Goal: Information Seeking & Learning: Learn about a topic

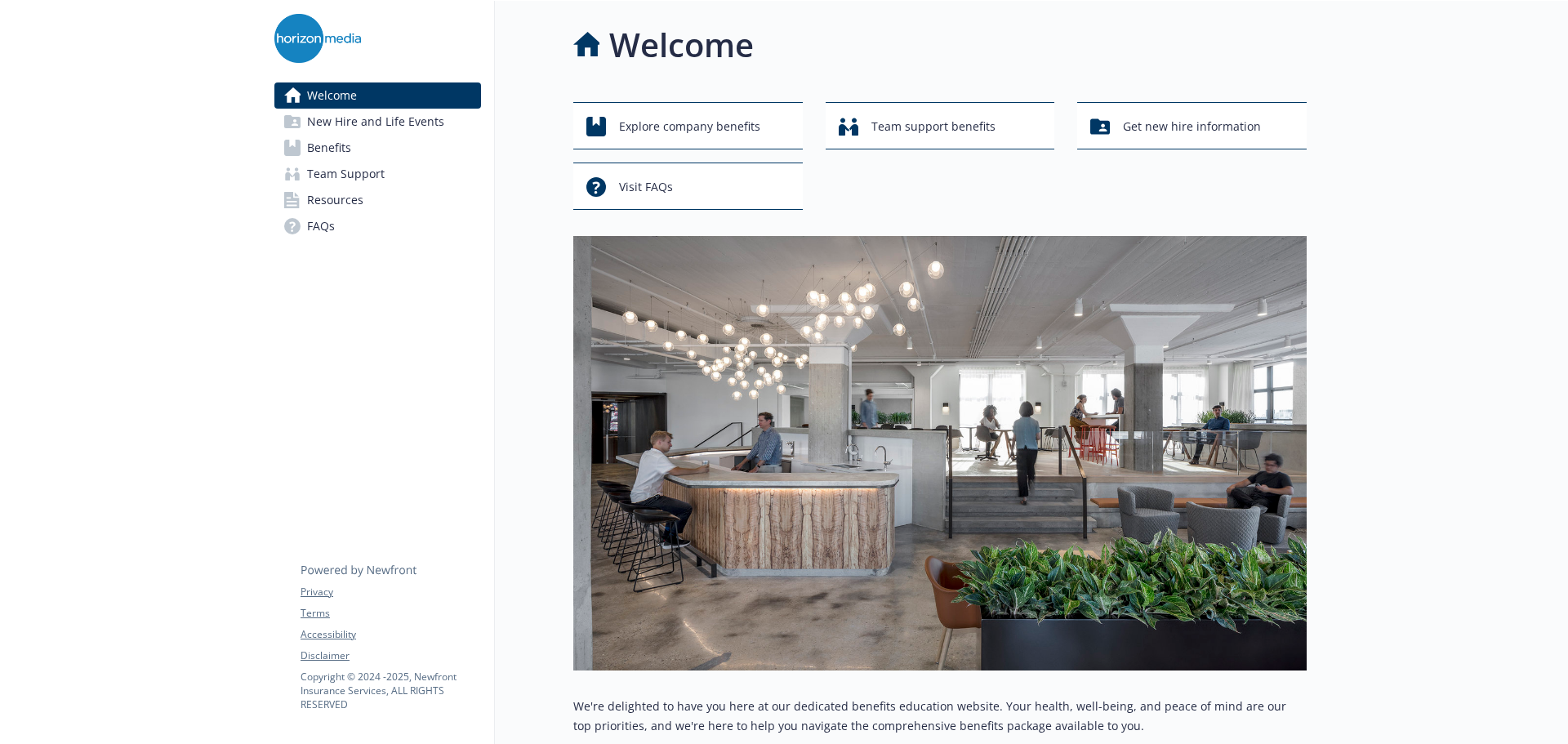
click at [308, 139] on span "Benefits" at bounding box center [328, 147] width 44 height 26
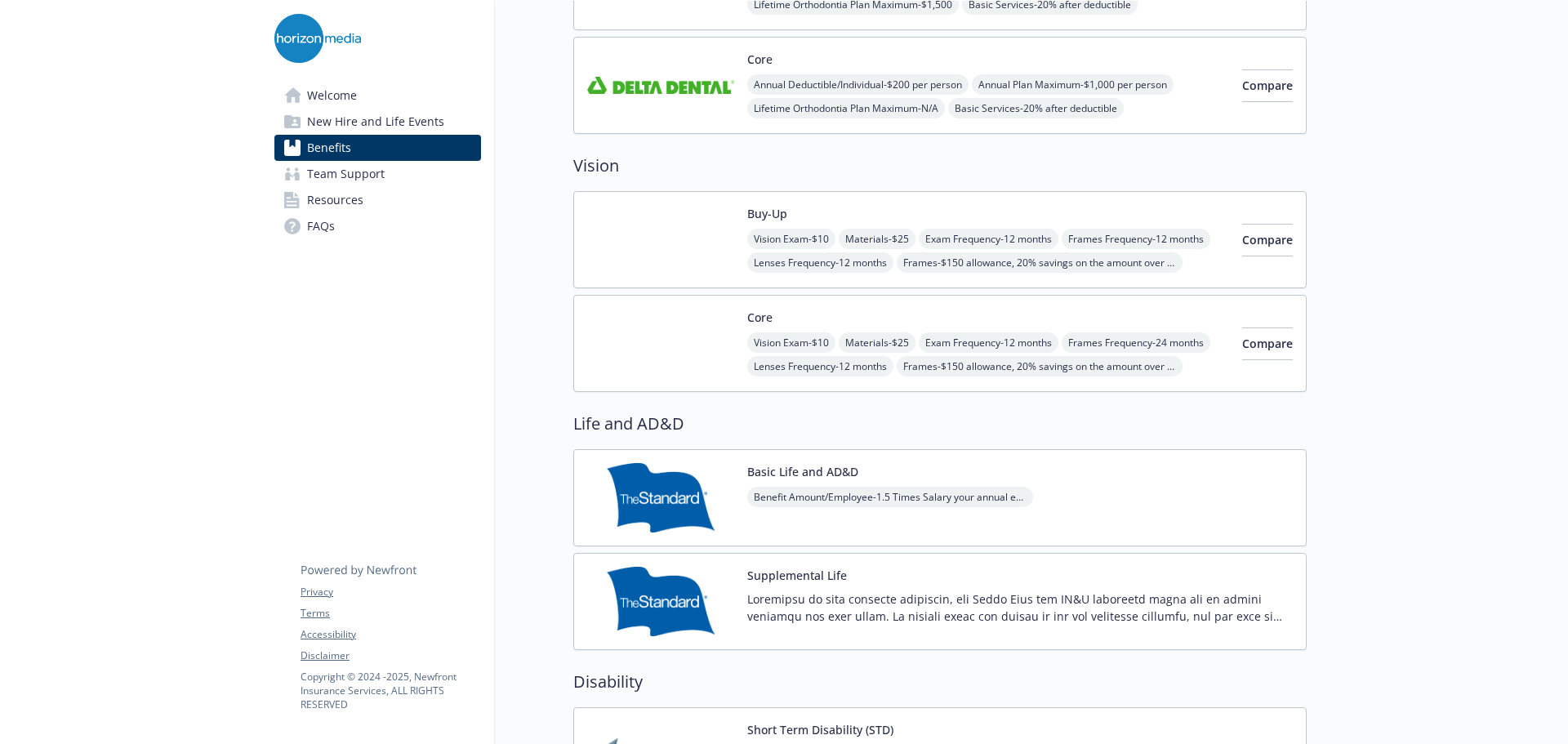
scroll to position [735, 0]
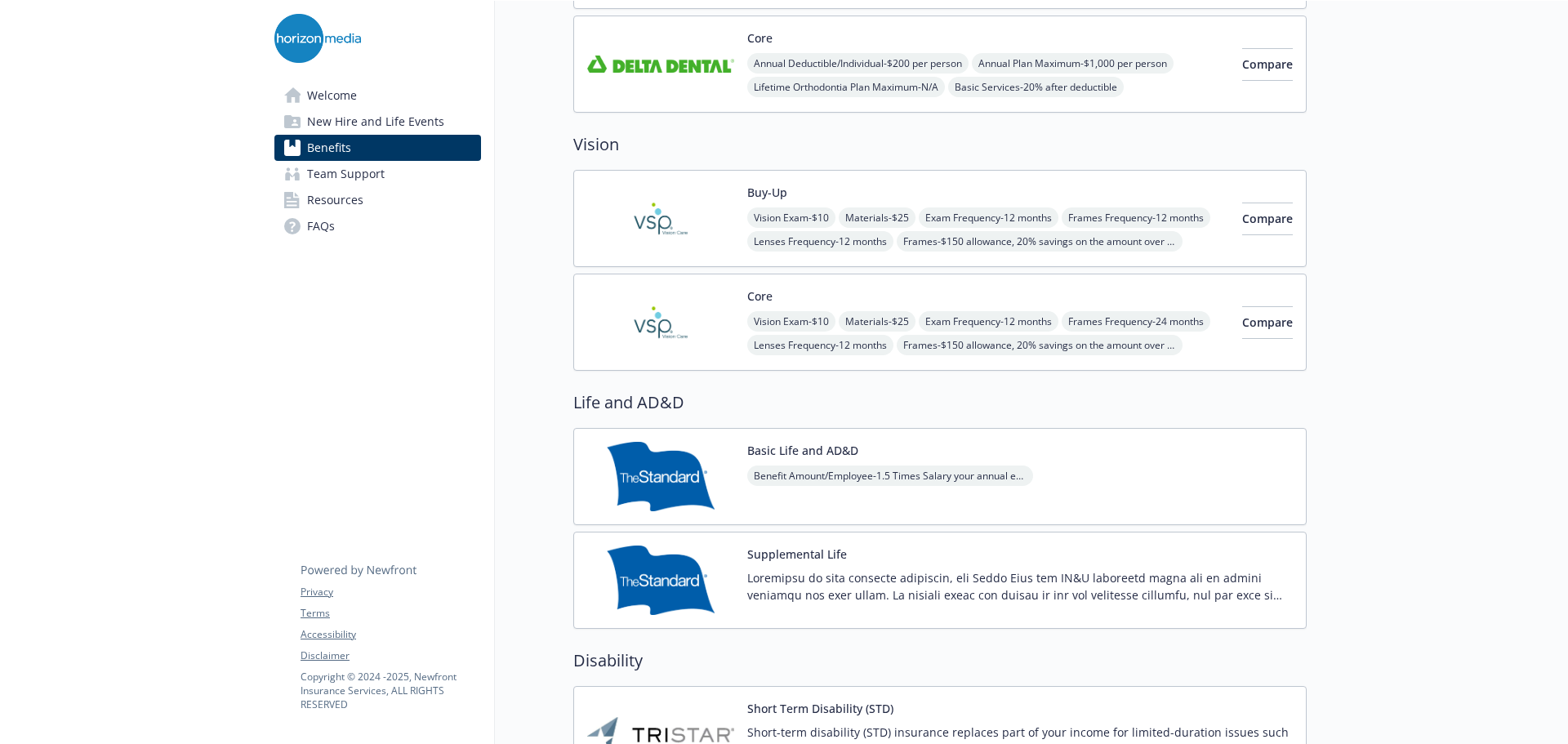
click at [1128, 316] on div "Vision Exam - $10 Materials - $25 Exam Frequency - 12 months Frames Frequency -…" at bounding box center [988, 333] width 482 height 44
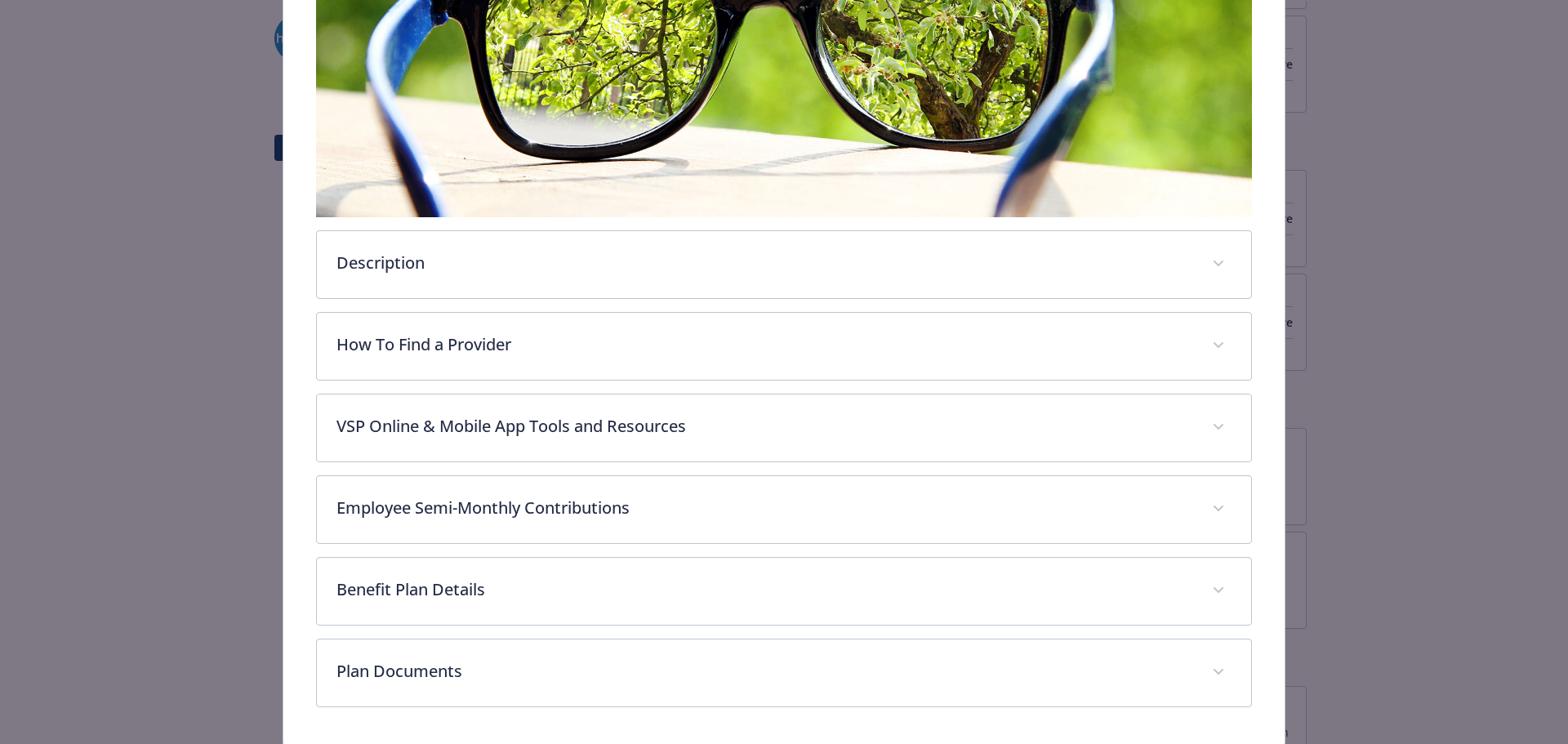
scroll to position [403, 0]
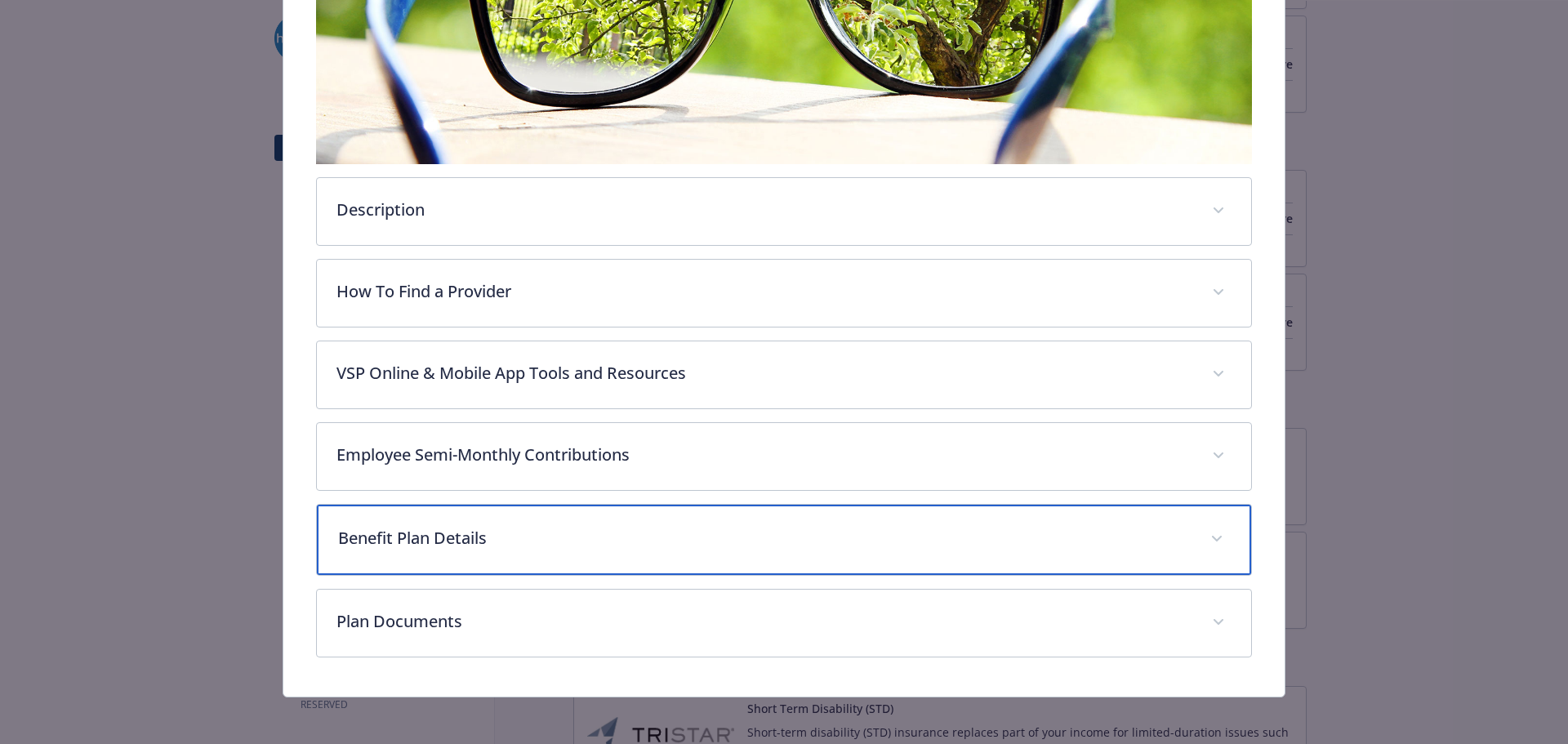
click at [521, 530] on p "Benefit Plan Details" at bounding box center [765, 537] width 853 height 24
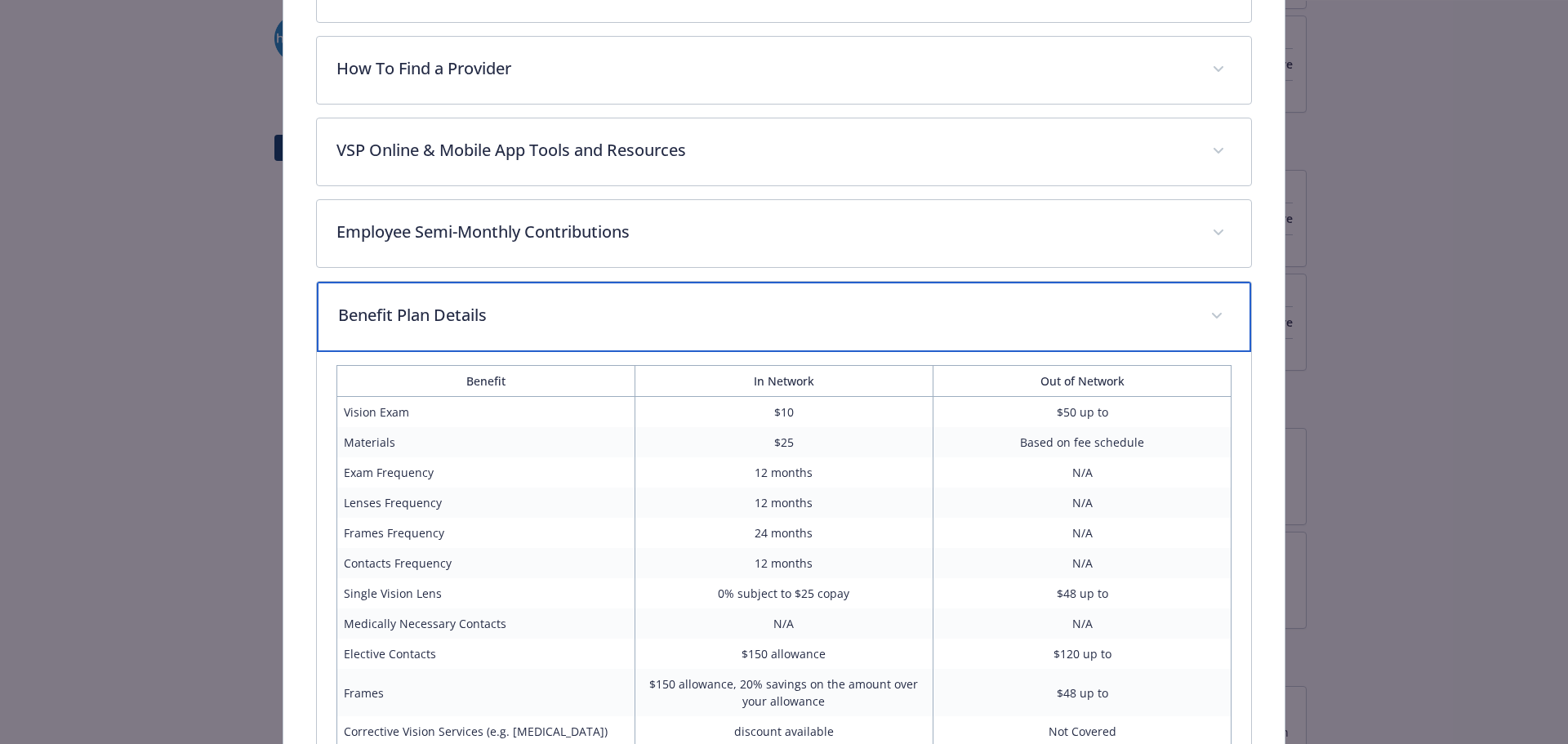
scroll to position [730, 0]
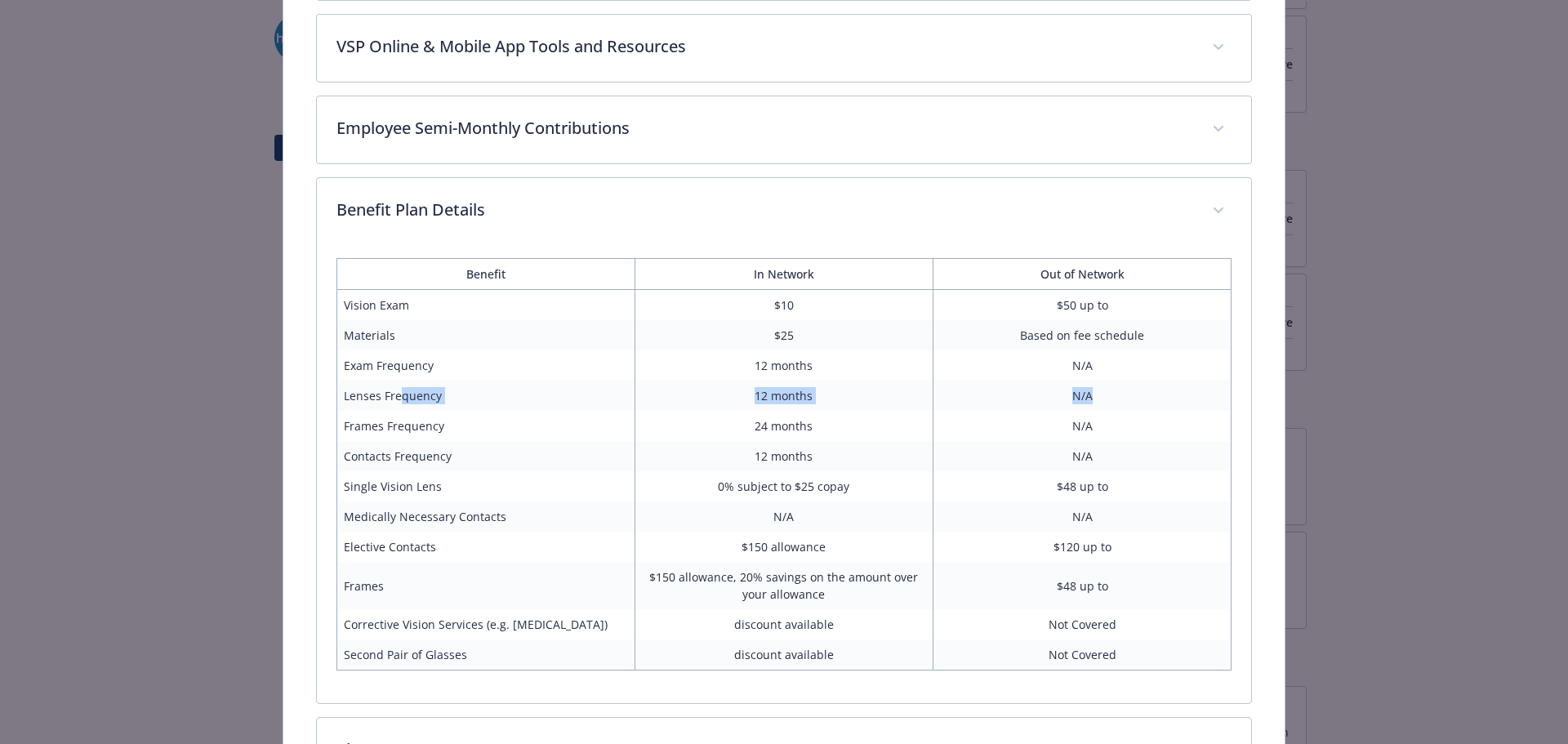
drag, startPoint x: 400, startPoint y: 399, endPoint x: 1090, endPoint y: 400, distance: 690.0
click at [1090, 400] on tr "Lenses Frequency 12 months N/A" at bounding box center [784, 395] width 895 height 30
click at [1090, 400] on td "N/A" at bounding box center [1083, 395] width 298 height 30
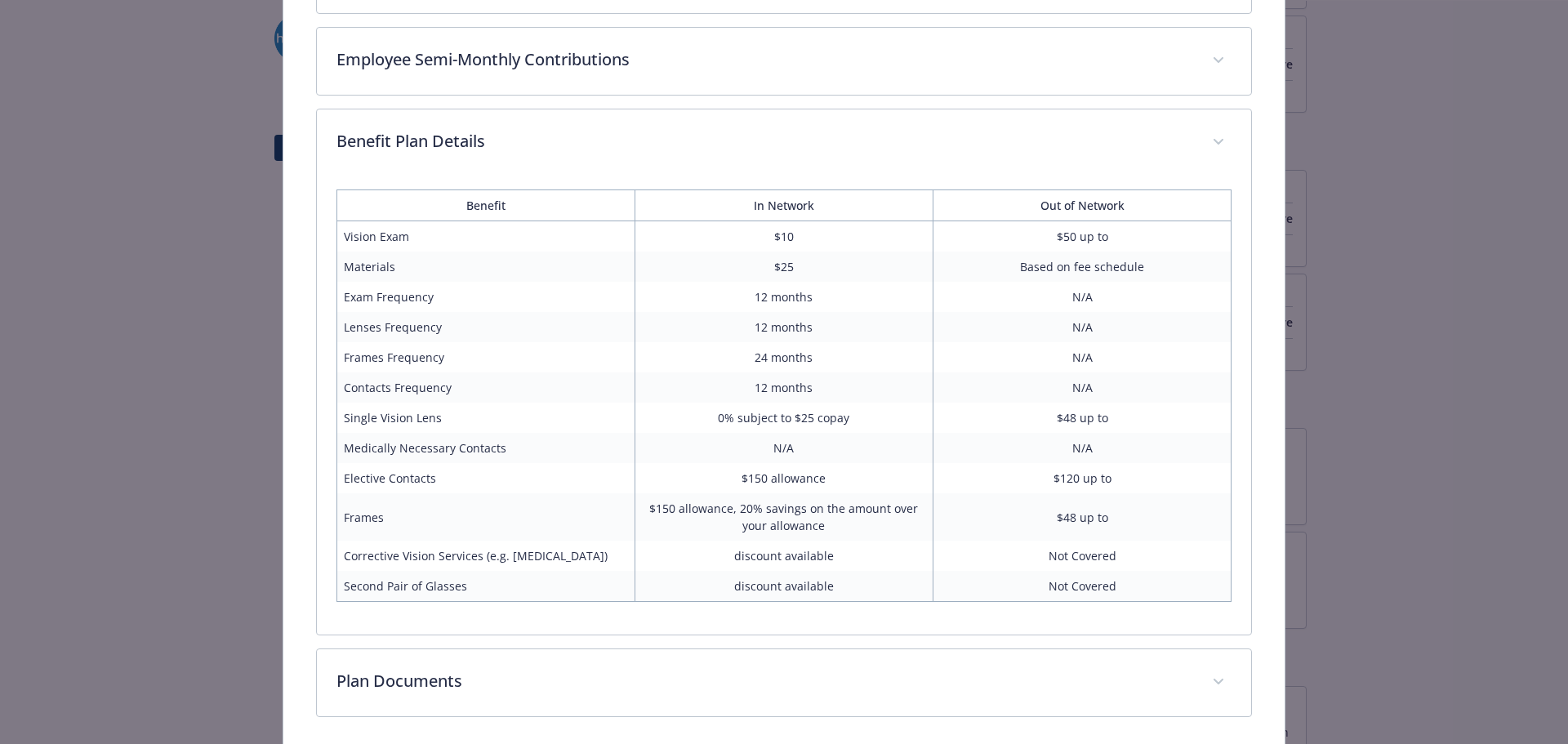
scroll to position [861, 0]
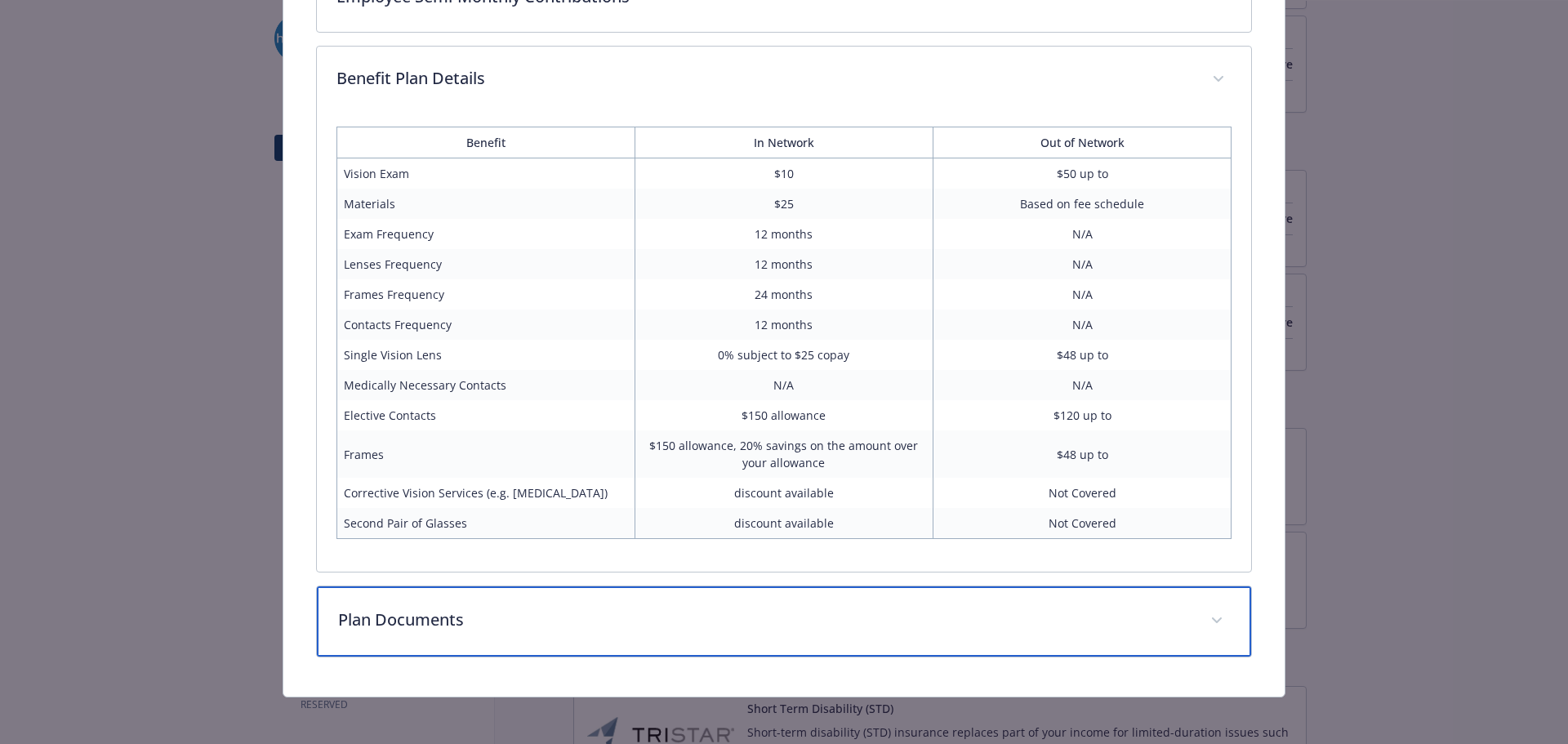
click at [882, 625] on p "Plan Documents" at bounding box center [765, 619] width 853 height 24
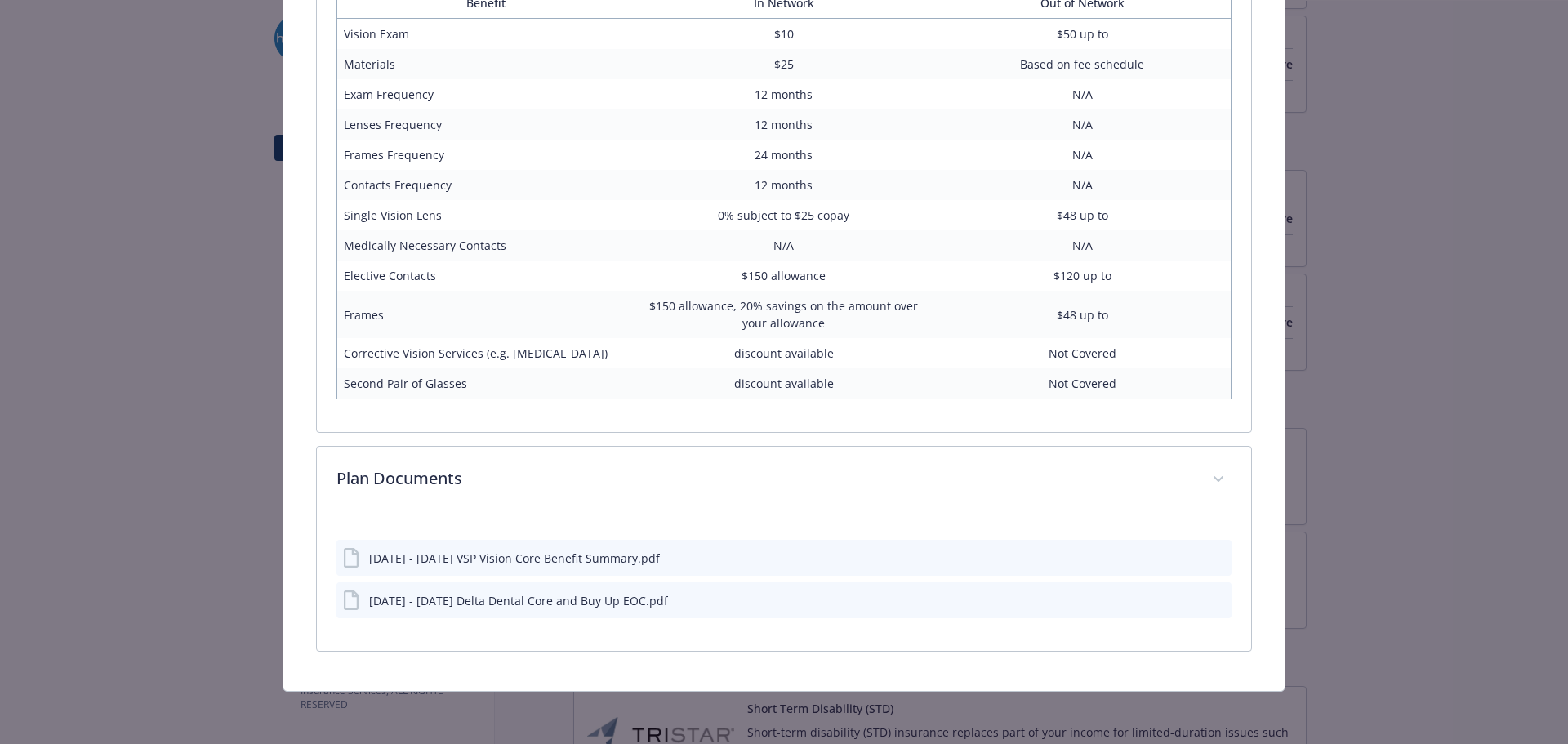
scroll to position [998, 0]
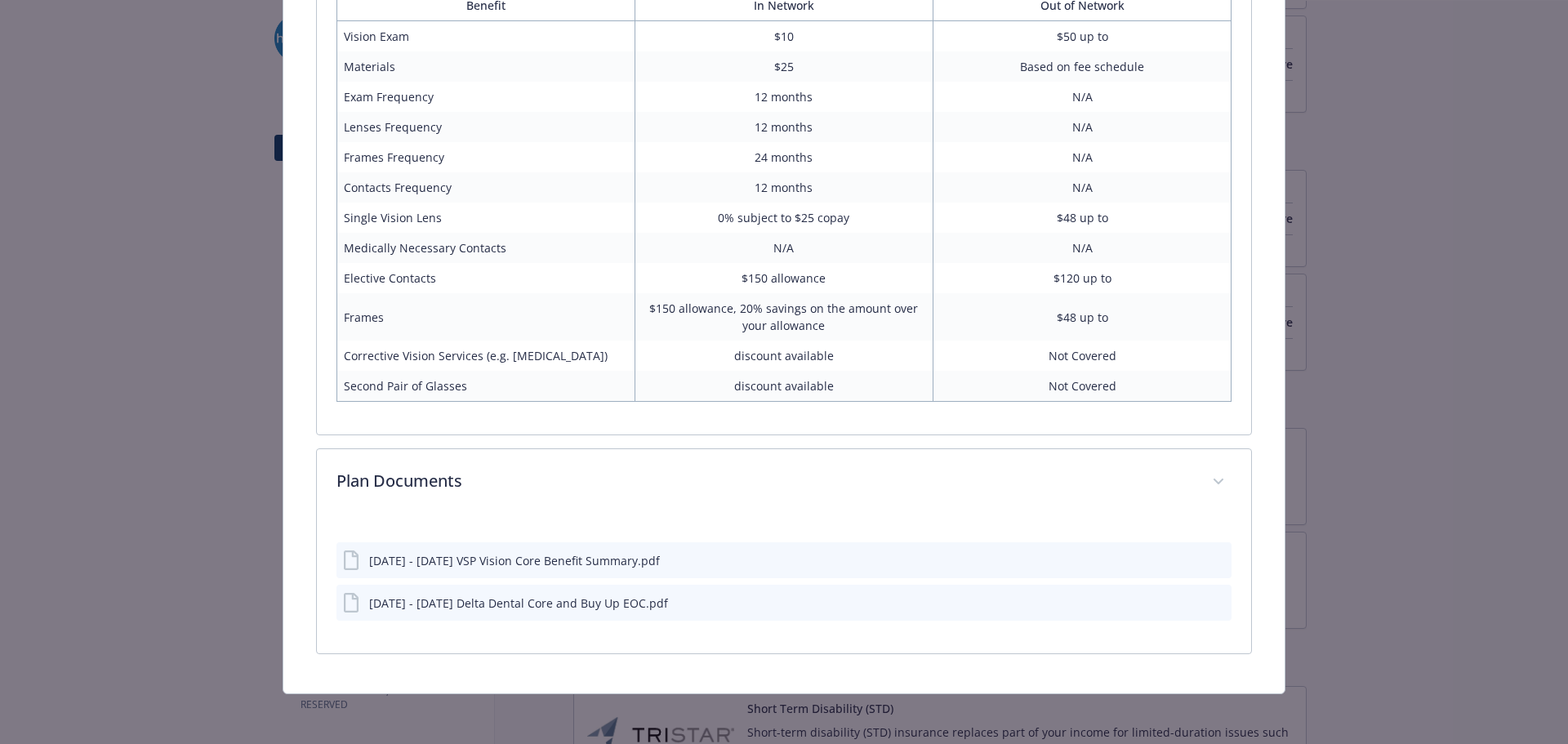
click at [457, 557] on div "[DATE] - [DATE] VSP Vision Core Benefit Summary.pdf" at bounding box center [514, 560] width 291 height 17
click at [385, 553] on div "[DATE] - [DATE] VSP Vision Core Benefit Summary.pdf" at bounding box center [514, 560] width 291 height 17
click at [567, 561] on div "[DATE] - [DATE] VSP Vision Core Benefit Summary.pdf" at bounding box center [514, 560] width 291 height 17
click at [1210, 556] on icon "preview file" at bounding box center [1216, 559] width 14 height 12
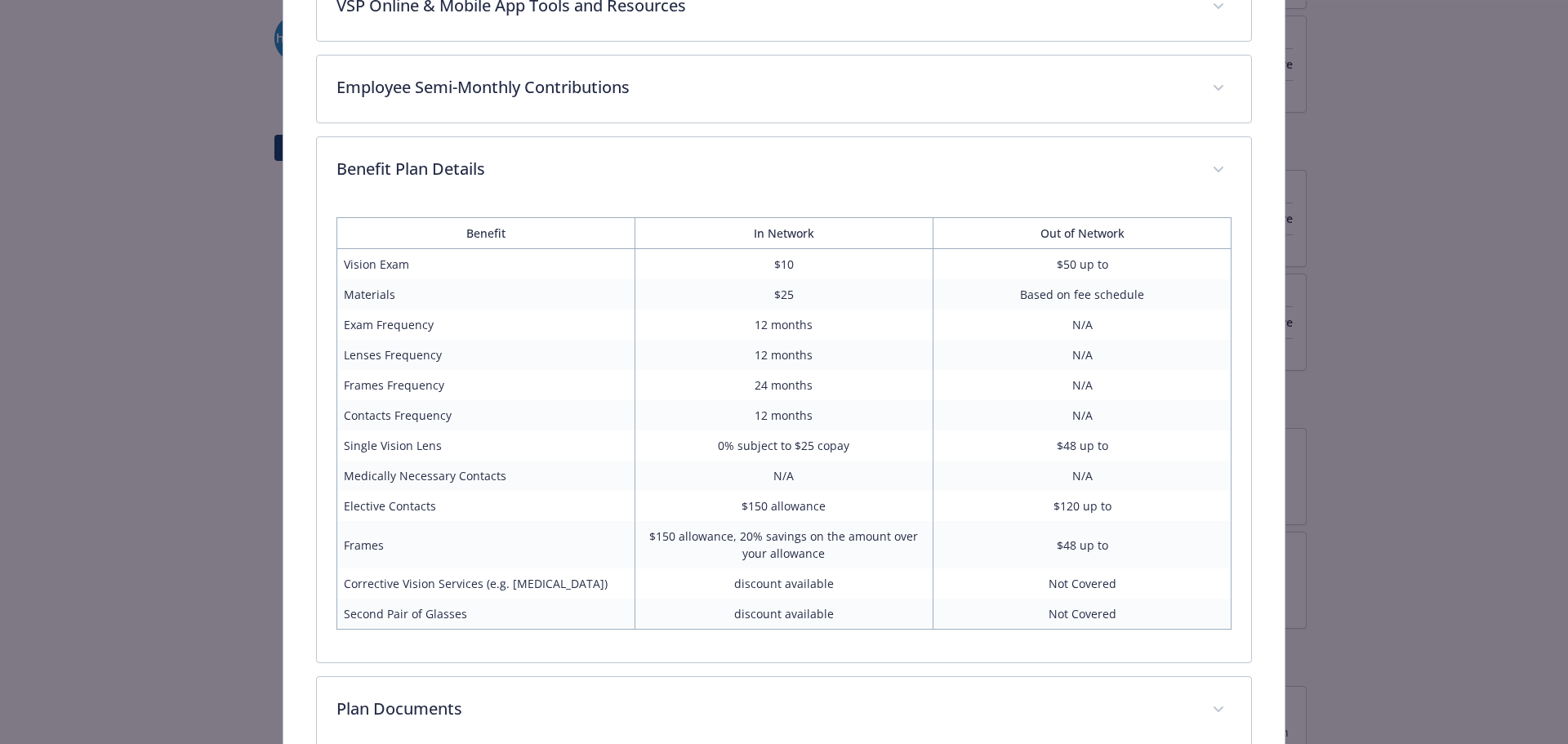
scroll to position [835, 0]
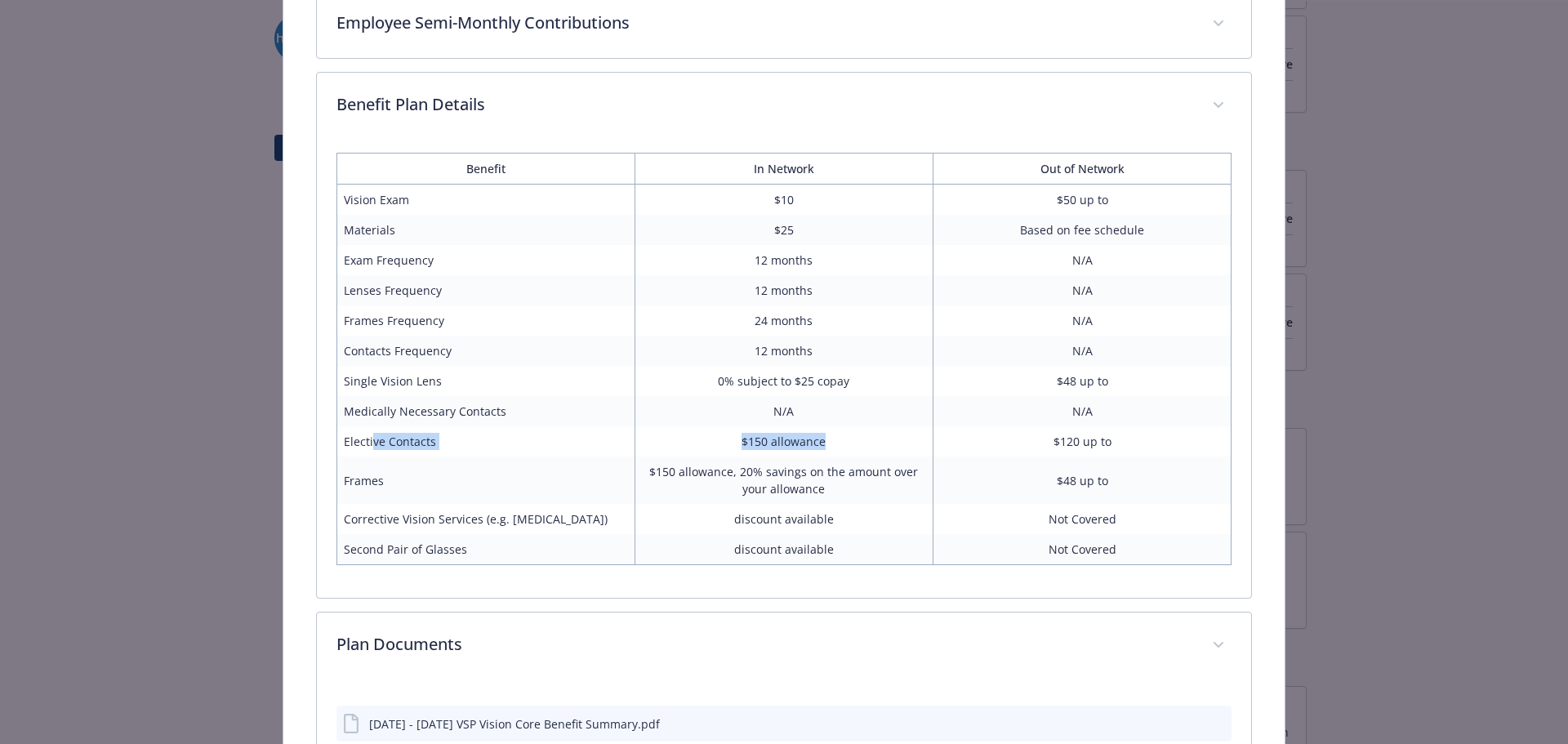
drag, startPoint x: 368, startPoint y: 440, endPoint x: 907, endPoint y: 440, distance: 539.0
click at [907, 440] on tr "Elective Contacts $150 allowance $120 up to" at bounding box center [784, 441] width 895 height 30
click at [907, 440] on td "$150 allowance" at bounding box center [783, 441] width 298 height 30
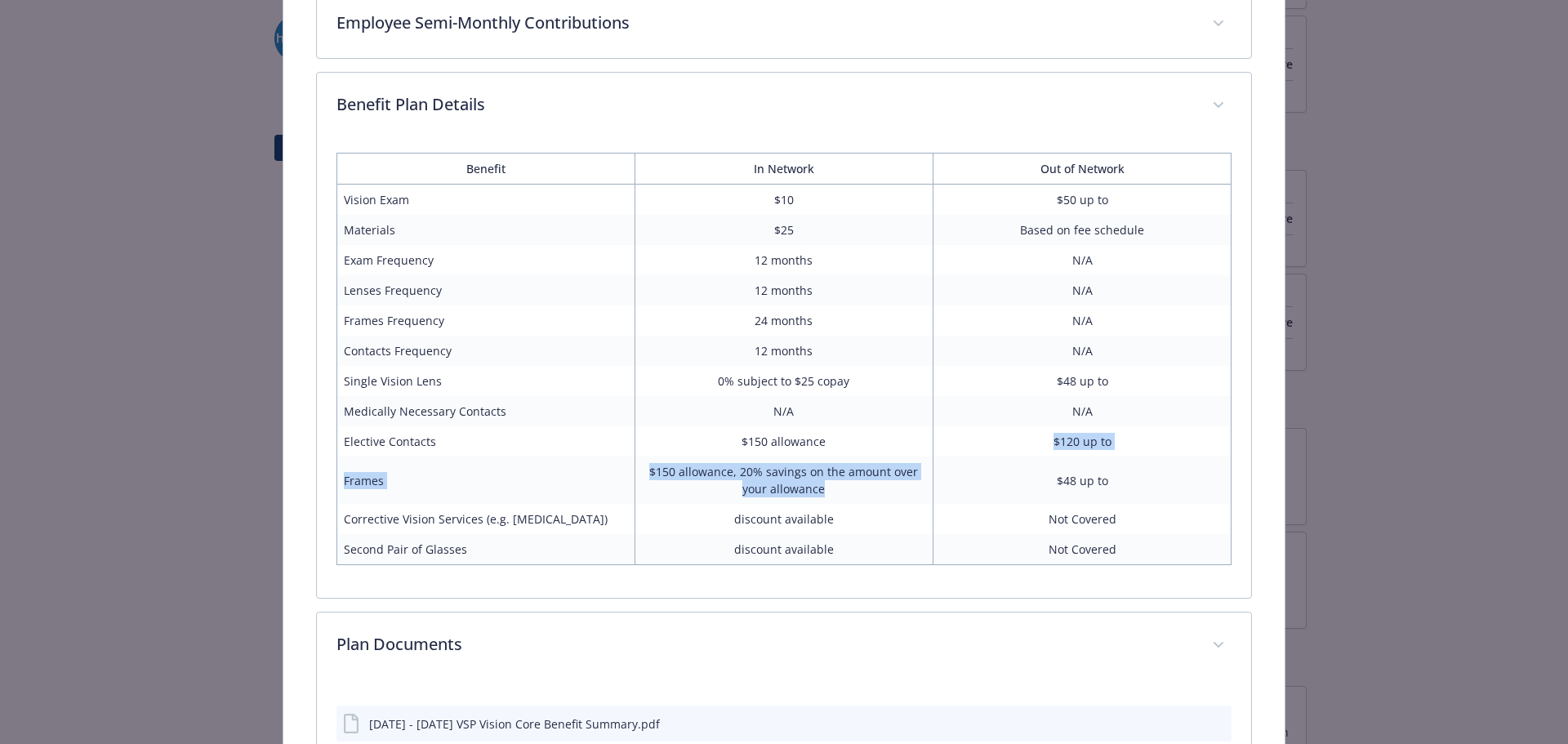
drag, startPoint x: 907, startPoint y: 440, endPoint x: 880, endPoint y: 484, distance: 51.6
click at [880, 484] on tbody "Vision Exam $10 $50 up to Materials $25 Based on fee schedule Exam Frequency 12…" at bounding box center [784, 375] width 895 height 381
click at [855, 483] on td "$150 allowance, 20% savings on the amount over your allowance" at bounding box center [783, 480] width 298 height 48
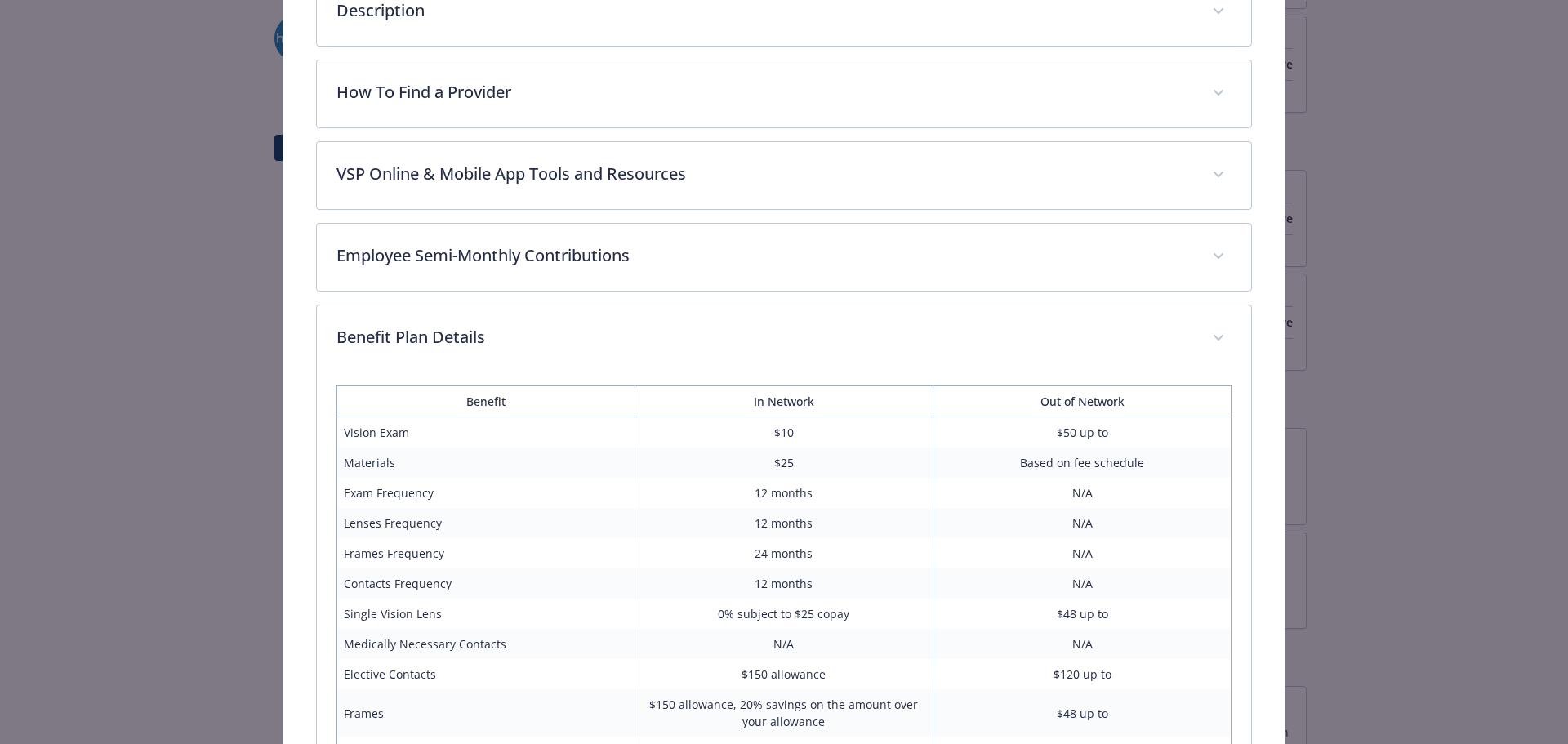
scroll to position [672, 0]
